Goal: Answer question/provide support: Share knowledge or assist other users

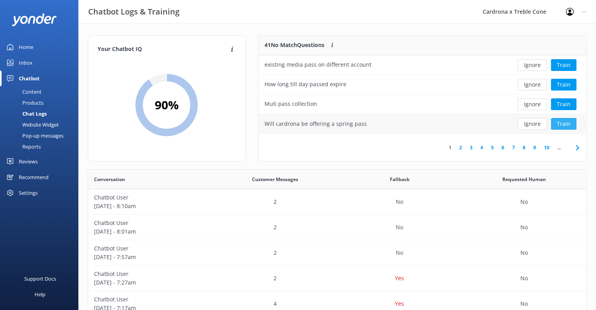
click at [567, 126] on button "Train" at bounding box center [563, 124] width 25 height 12
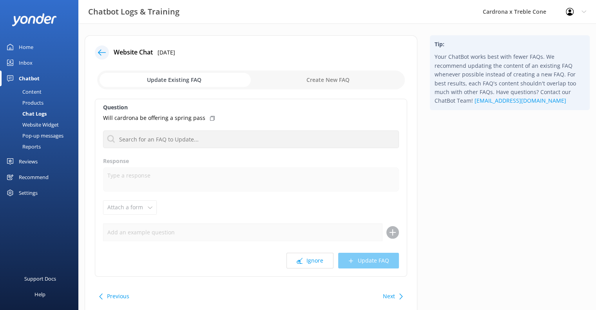
click at [198, 125] on div "Question Will cardrona be offering a spring pass No FAQs available Response Att…" at bounding box center [251, 188] width 312 height 178
click at [200, 129] on div "Question Will cardrona be offering a spring pass No FAQs available Response Att…" at bounding box center [251, 188] width 312 height 178
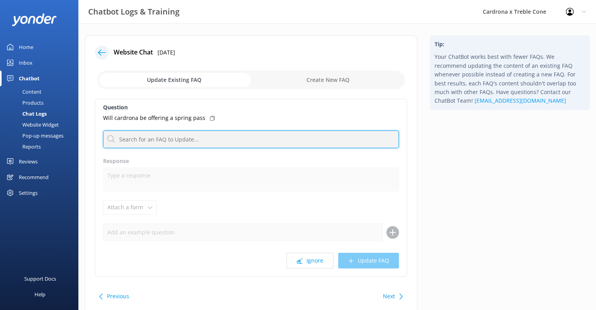
click at [201, 133] on input "text" at bounding box center [251, 139] width 296 height 18
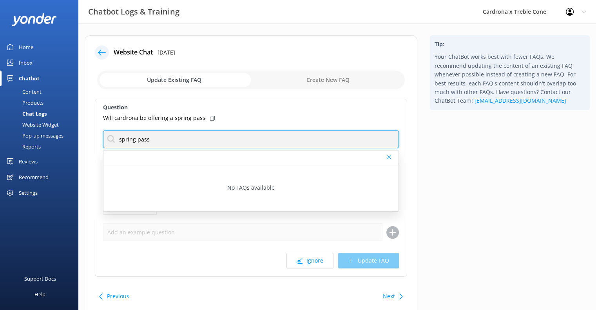
click at [181, 143] on input "spring pass" at bounding box center [251, 139] width 296 height 18
type input "spring pass"
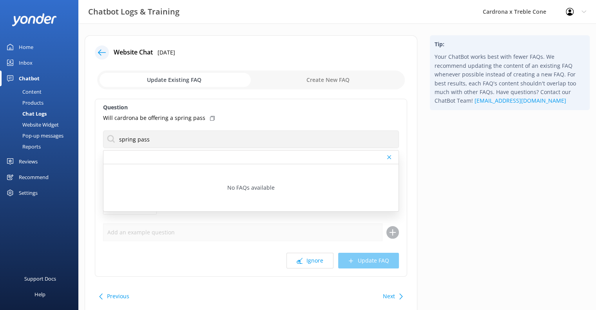
click at [350, 83] on input "checkbox" at bounding box center [250, 79] width 307 height 19
checkbox input "true"
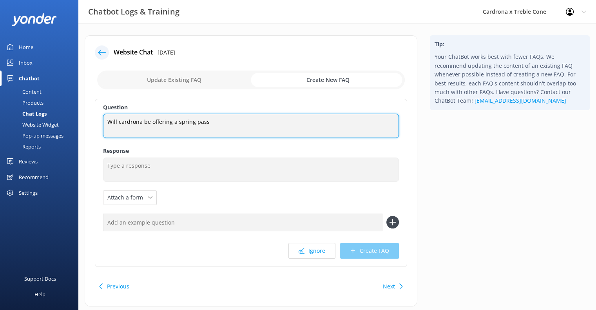
drag, startPoint x: 177, startPoint y: 123, endPoint x: 63, endPoint y: 122, distance: 113.6
click at [63, 122] on div "Chatbot Logs & Training Cardrona x Treble Cone Profile Settings Logout Home Inb…" at bounding box center [298, 176] width 596 height 306
drag, startPoint x: 127, startPoint y: 123, endPoint x: 133, endPoint y: 122, distance: 6.1
click at [127, 123] on textarea "Spring pass" at bounding box center [251, 126] width 296 height 24
type textarea "Spring Pass"
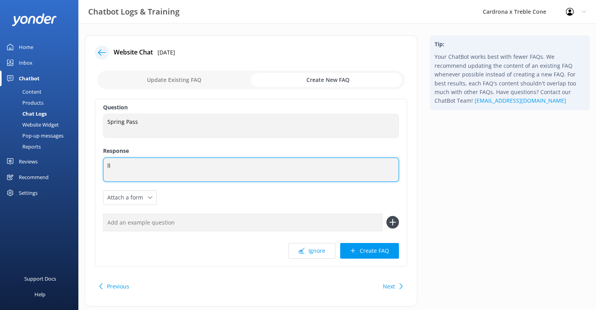
type textarea "l"
paste textarea "[URL][DOMAIN_NAME]"
click at [107, 167] on textarea "All our lift passes can be found online [URL][DOMAIN_NAME] ." at bounding box center [251, 169] width 296 height 24
type textarea "WAll our lift passes can be found online [URL][DOMAIN_NAME] ."
